Goal: Transaction & Acquisition: Subscribe to service/newsletter

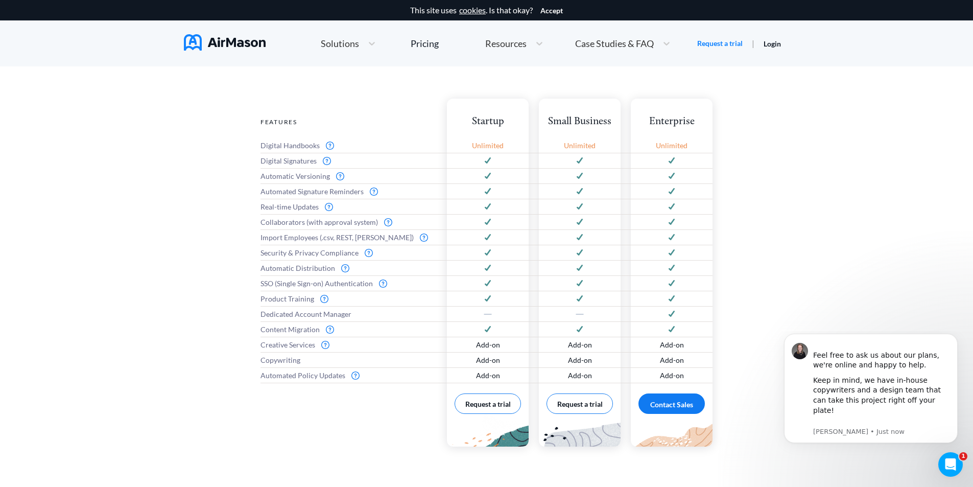
scroll to position [409, 0]
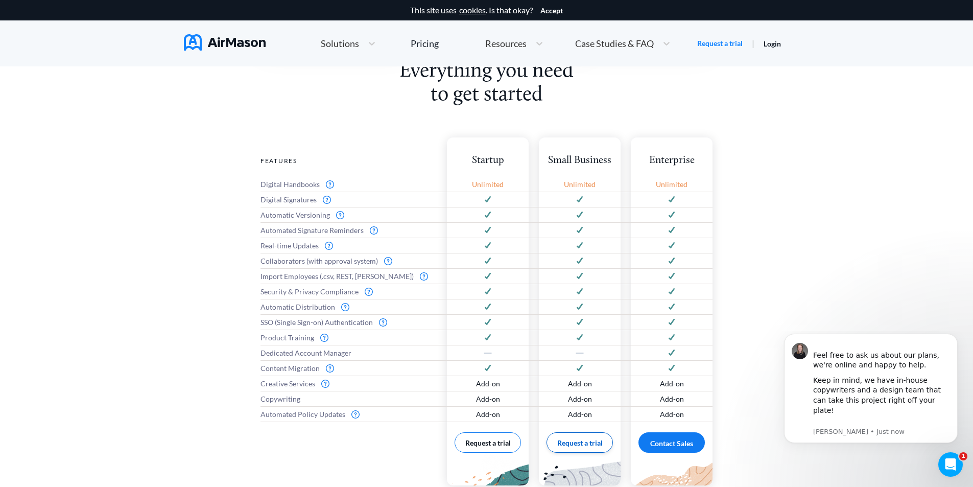
click at [591, 434] on button "Request a trial" at bounding box center [579, 442] width 66 height 20
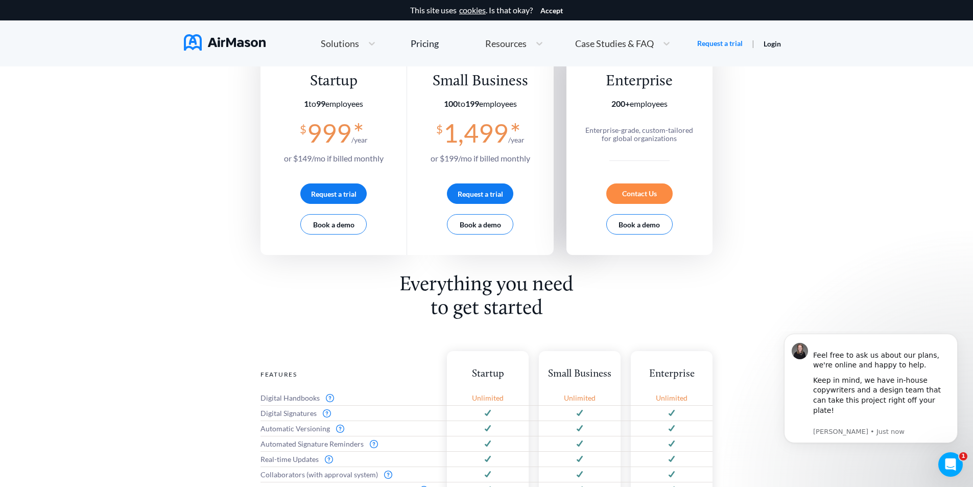
scroll to position [102, 0]
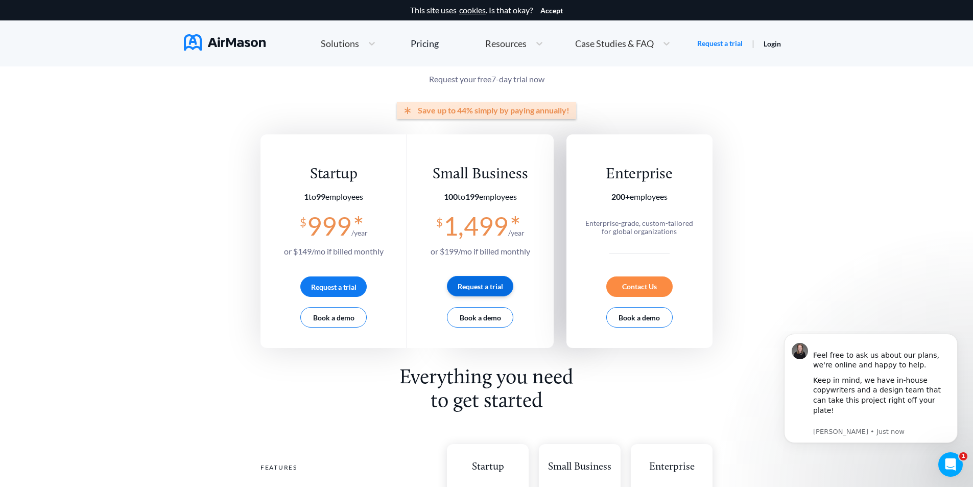
click at [491, 284] on button "Request a trial" at bounding box center [480, 286] width 66 height 20
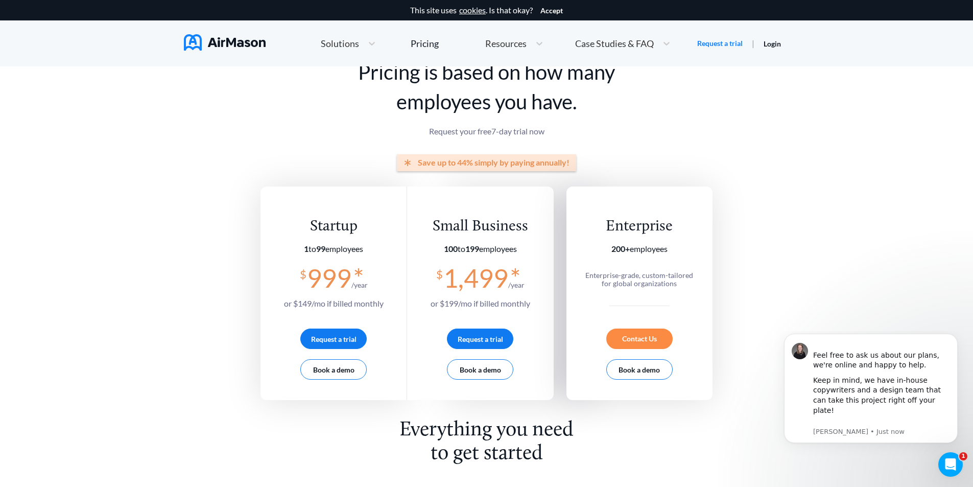
scroll to position [0, 0]
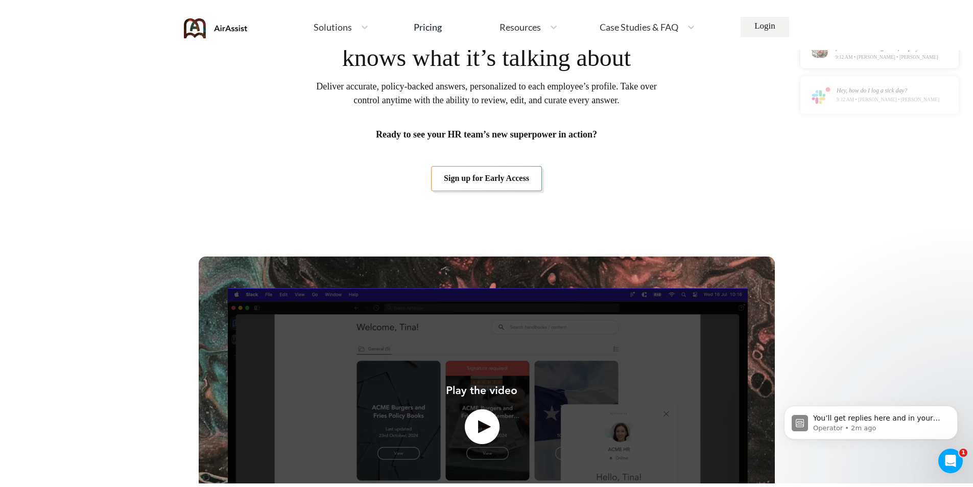
scroll to position [306, 0]
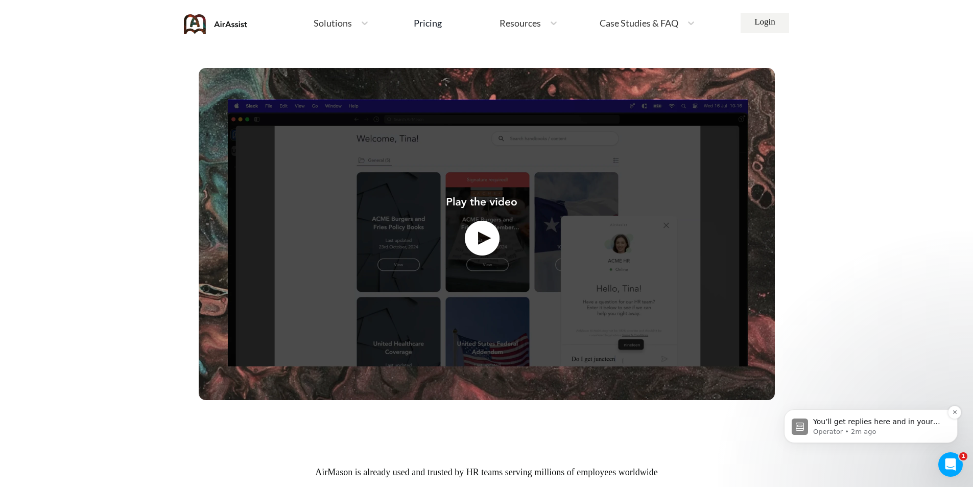
click at [912, 417] on span "You’ll get replies here and in your email: ✉️ [PERSON_NAME][EMAIL_ADDRESS][DOMA…" at bounding box center [877, 436] width 129 height 39
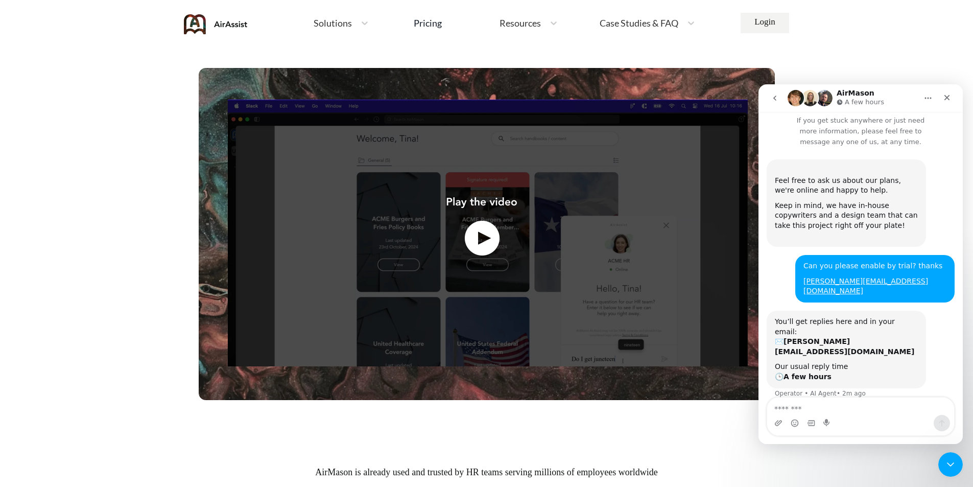
scroll to position [0, 0]
